Goal: Transaction & Acquisition: Subscribe to service/newsletter

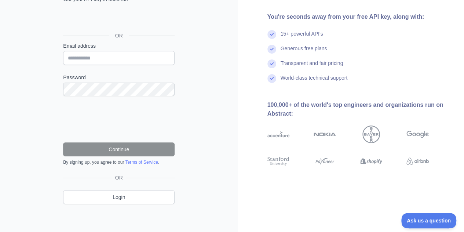
scroll to position [56, 0]
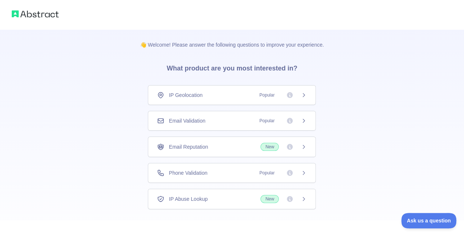
click at [303, 120] on icon at bounding box center [304, 121] width 6 height 6
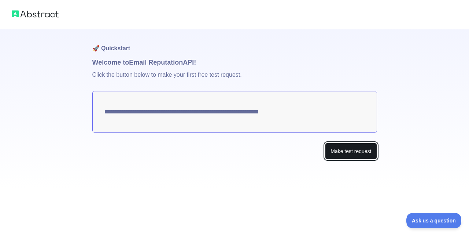
click at [353, 155] on button "Make test request" at bounding box center [351, 151] width 52 height 17
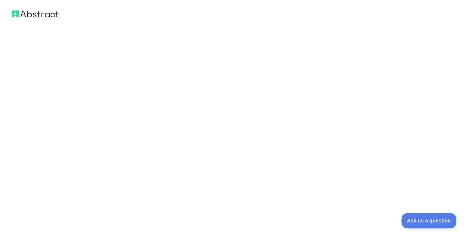
scroll to position [457, 0]
drag, startPoint x: 115, startPoint y: 191, endPoint x: 121, endPoint y: 69, distance: 122.6
drag, startPoint x: 87, startPoint y: 116, endPoint x: 182, endPoint y: 188, distance: 119.1
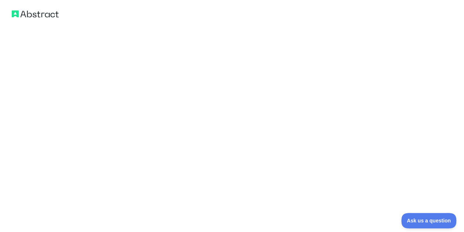
copy code "{ "email_address" : "[EMAIL_ADDRESS][DOMAIN_NAME]" , "email_deliverability" : {…"
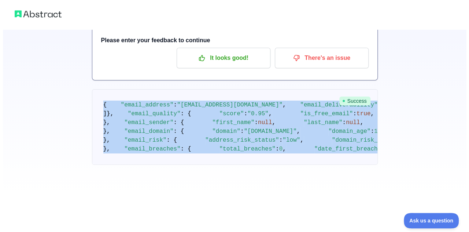
scroll to position [0, 0]
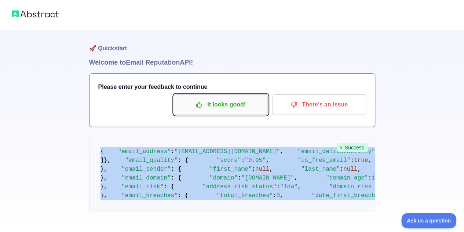
click at [246, 114] on button "It looks good!" at bounding box center [221, 104] width 94 height 21
